Goal: Task Accomplishment & Management: Use online tool/utility

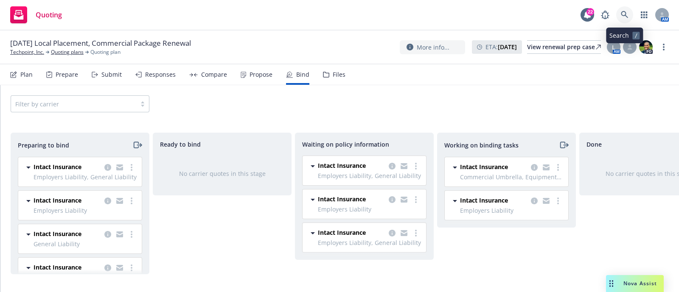
click at [620, 17] on link at bounding box center [624, 14] width 17 height 17
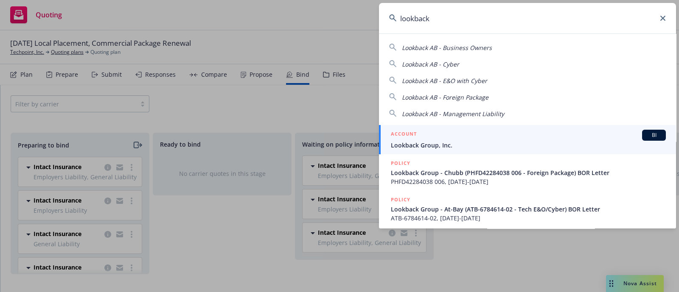
type input "lookback"
click at [473, 135] on div "ACCOUNT BI" at bounding box center [528, 135] width 275 height 11
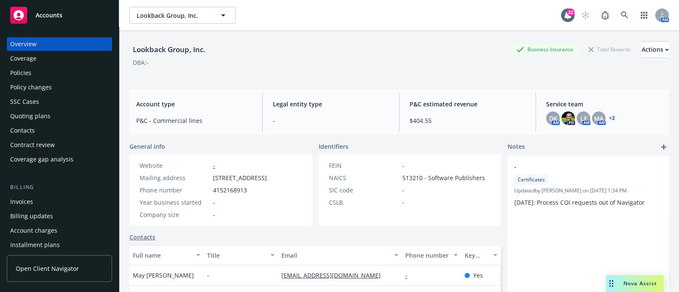
click at [39, 69] on div "Policies" at bounding box center [59, 73] width 98 height 14
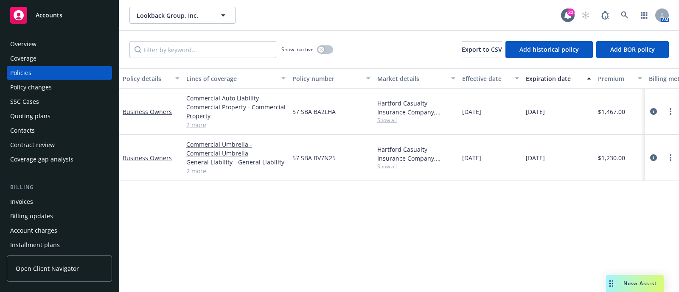
click at [40, 115] on div "Quoting plans" at bounding box center [30, 117] width 40 height 14
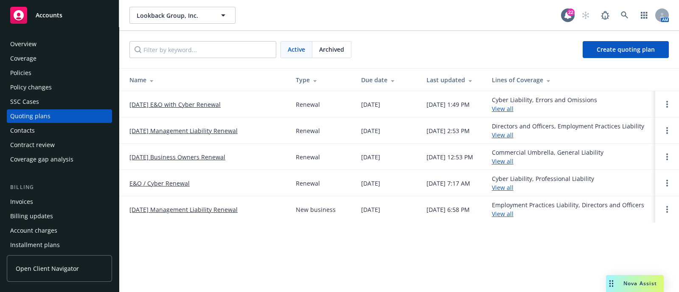
click at [175, 108] on link "[DATE] E&O with Cyber Renewal" at bounding box center [174, 104] width 91 height 9
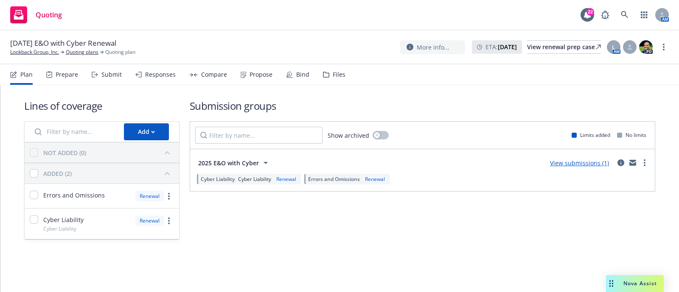
click at [304, 79] on div "Bind" at bounding box center [297, 75] width 23 height 20
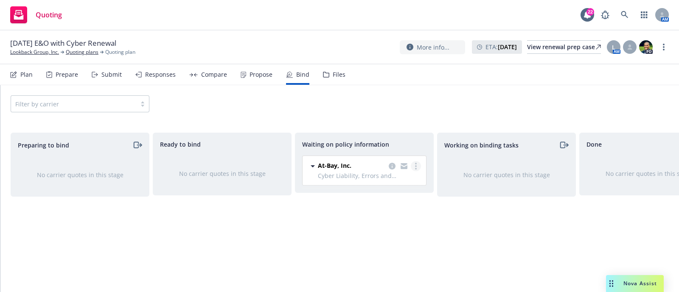
click at [415, 166] on icon "more" at bounding box center [416, 166] width 2 height 7
click at [403, 180] on span "Create policies" at bounding box center [375, 184] width 62 height 8
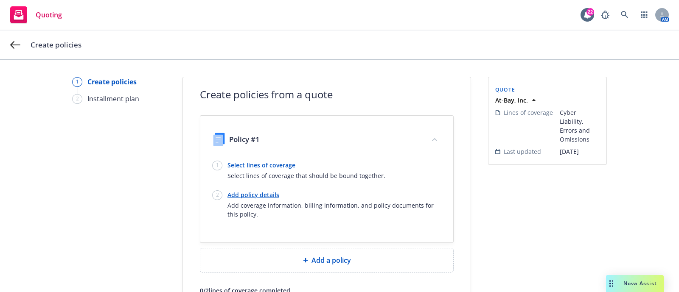
click at [403, 180] on div "1 Select lines of coverage Select lines of coverage that should be bound togeth…" at bounding box center [326, 171] width 229 height 20
